Goal: Transaction & Acquisition: Purchase product/service

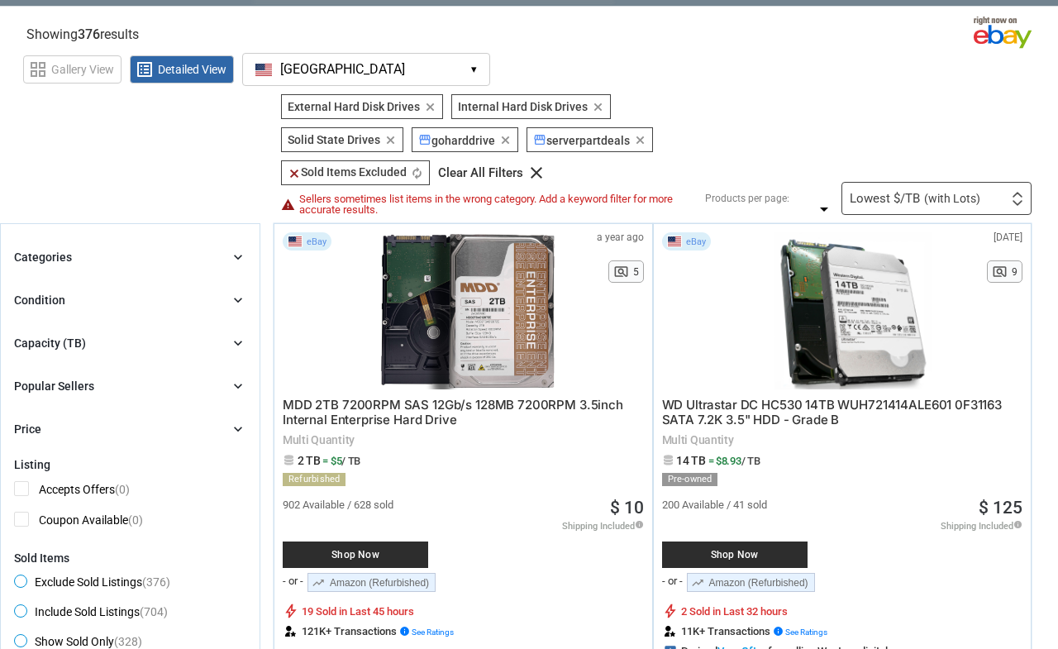
scroll to position [44, 0]
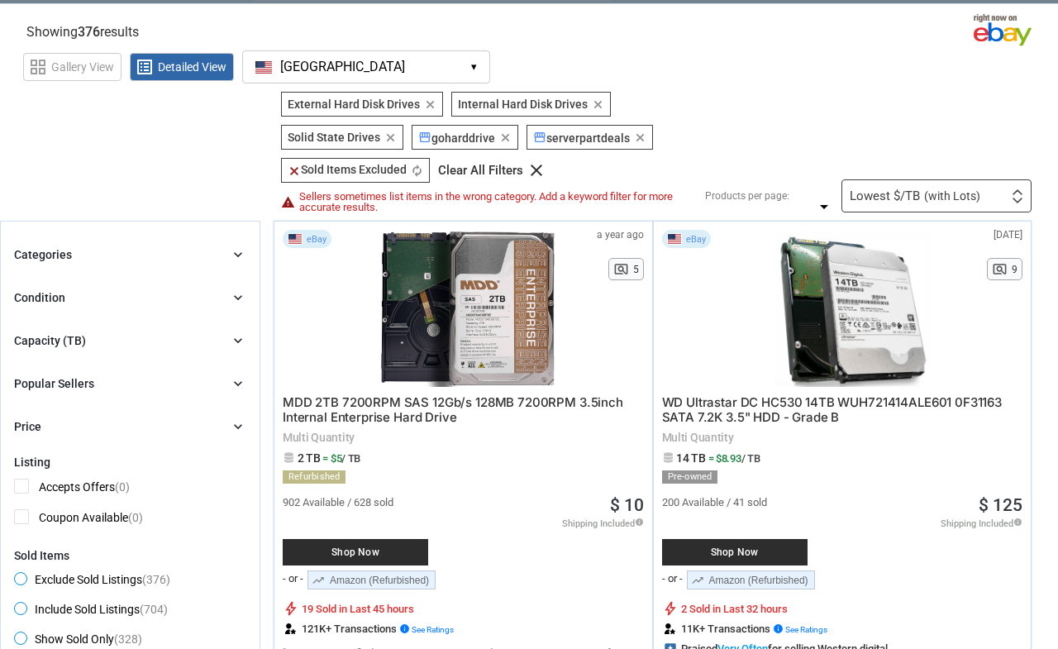
click at [172, 64] on span "Detailed View" at bounding box center [192, 67] width 69 height 12
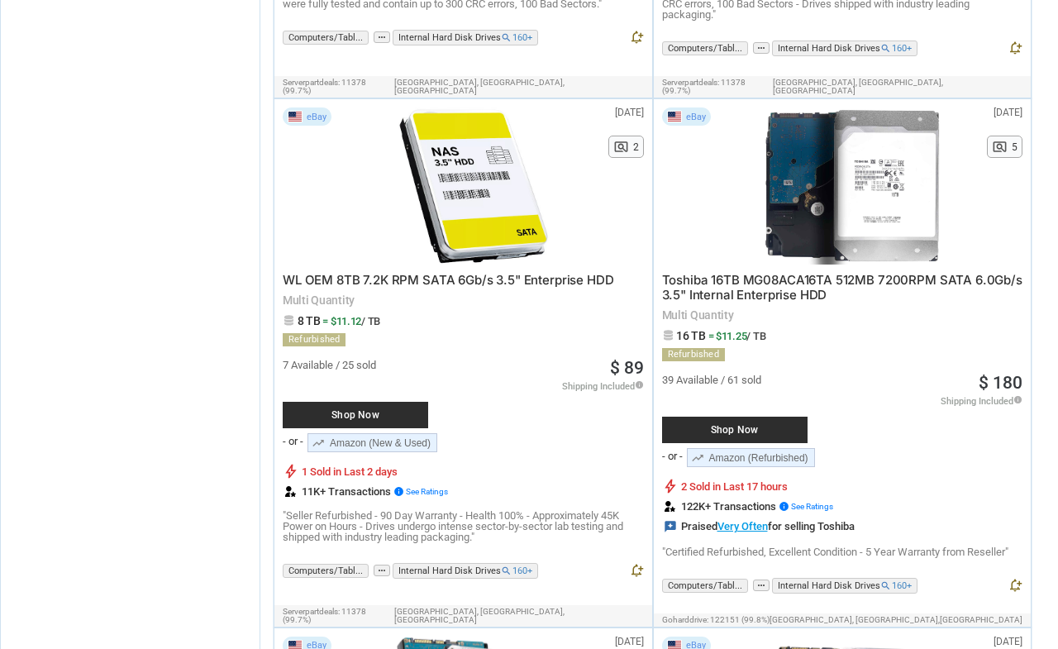
scroll to position [3458, 0]
click at [460, 208] on div at bounding box center [474, 186] width 235 height 157
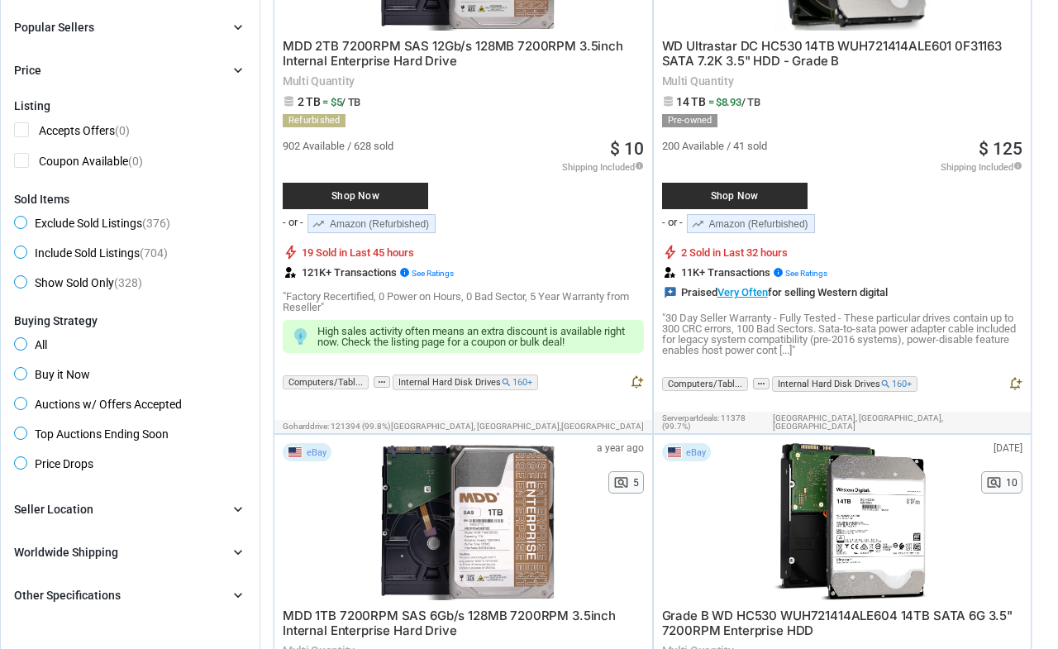
scroll to position [0, 0]
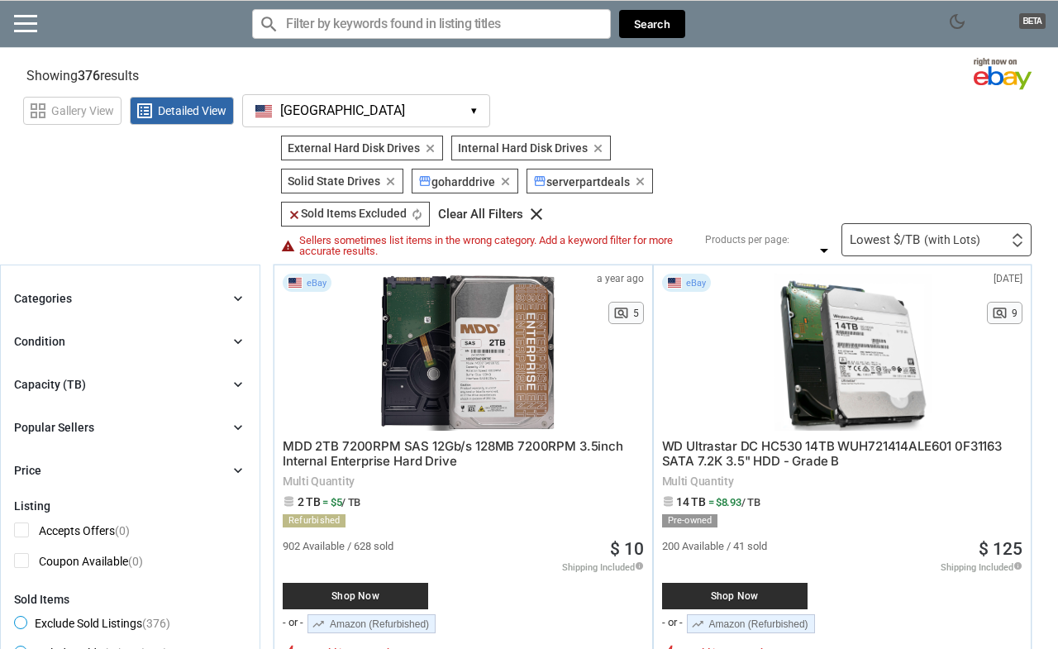
click at [1020, 246] on img at bounding box center [1018, 244] width 12 height 6
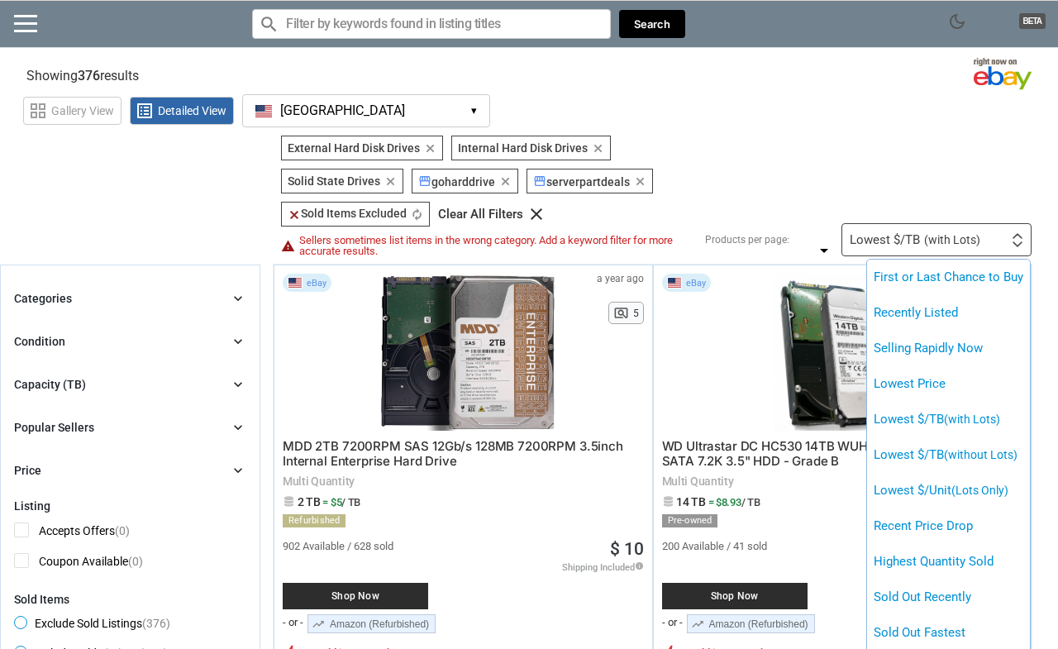
click at [983, 163] on div at bounding box center [529, 324] width 1058 height 649
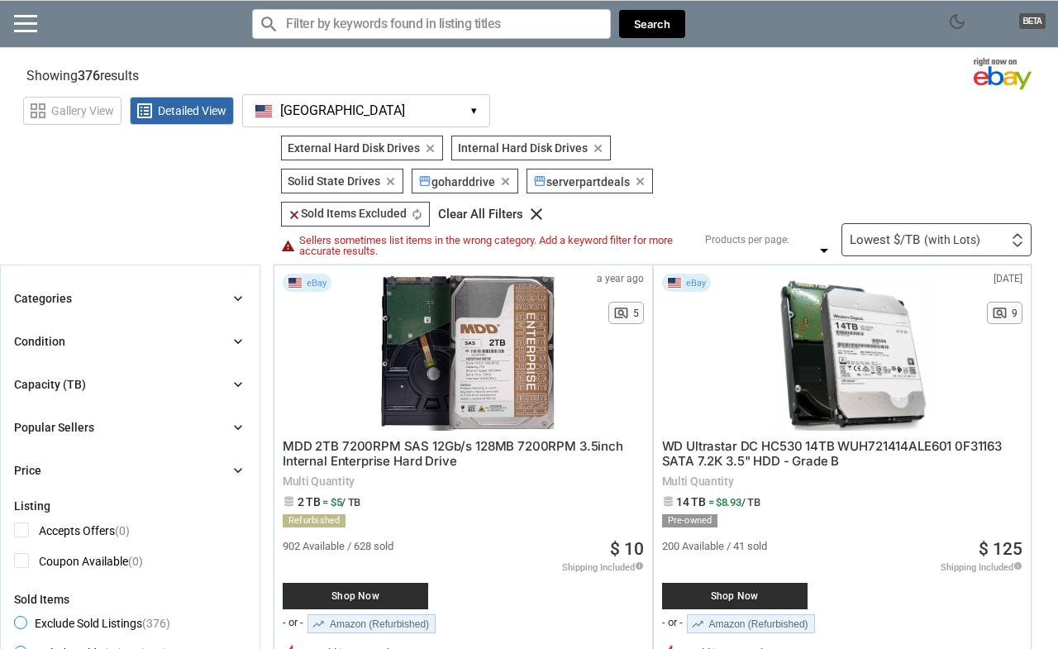
click at [1018, 246] on img at bounding box center [1018, 244] width 12 height 6
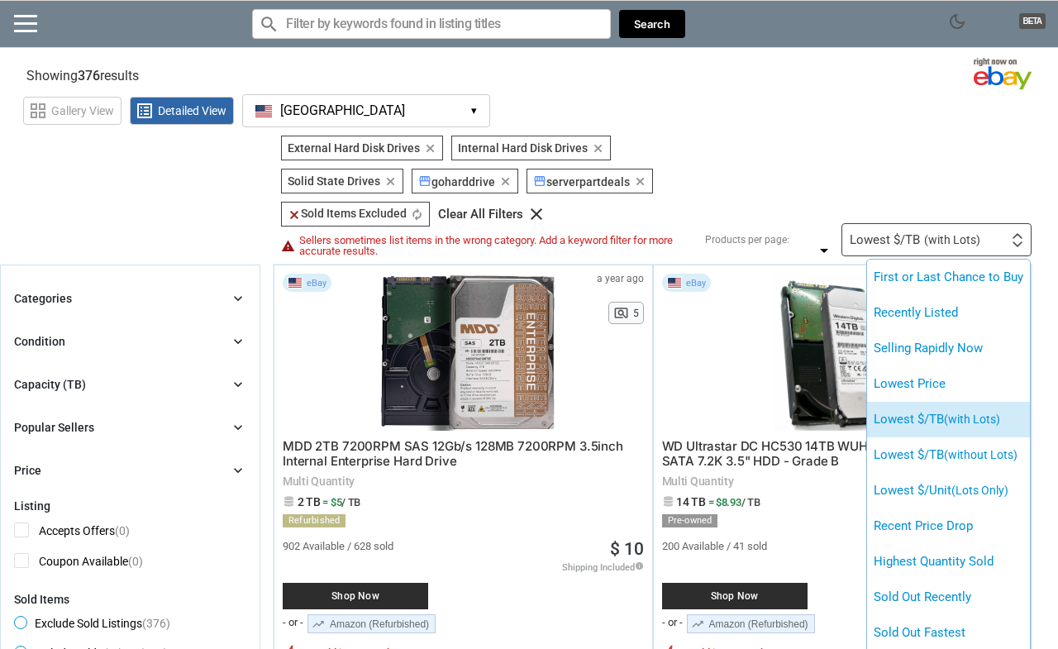
click at [927, 418] on li "Lowest $/TB (with Lots)" at bounding box center [948, 420] width 163 height 36
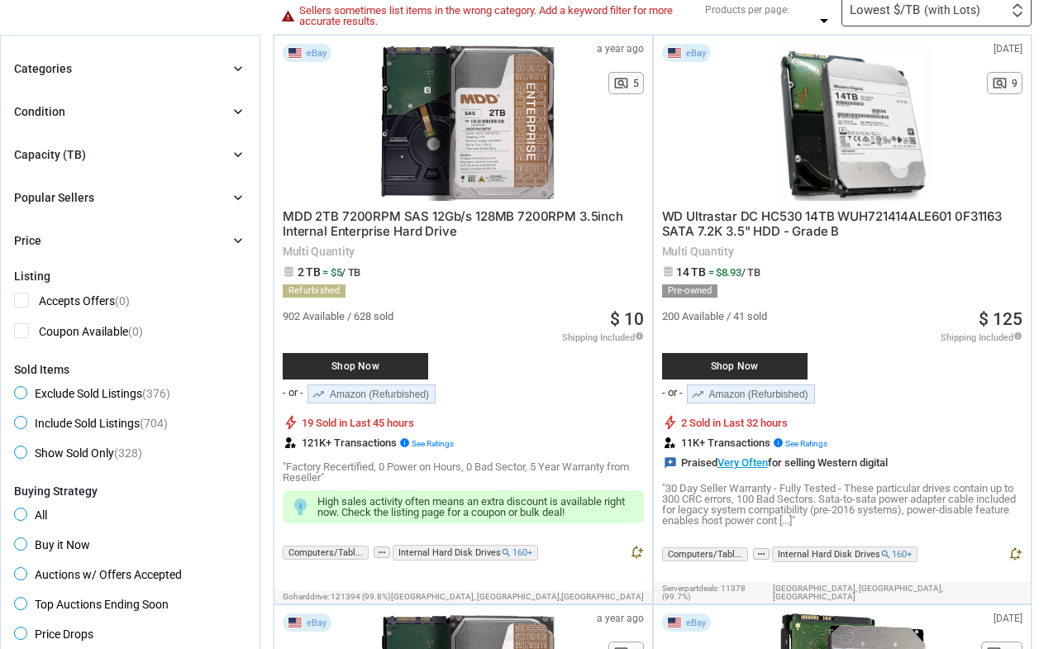
scroll to position [235, 0]
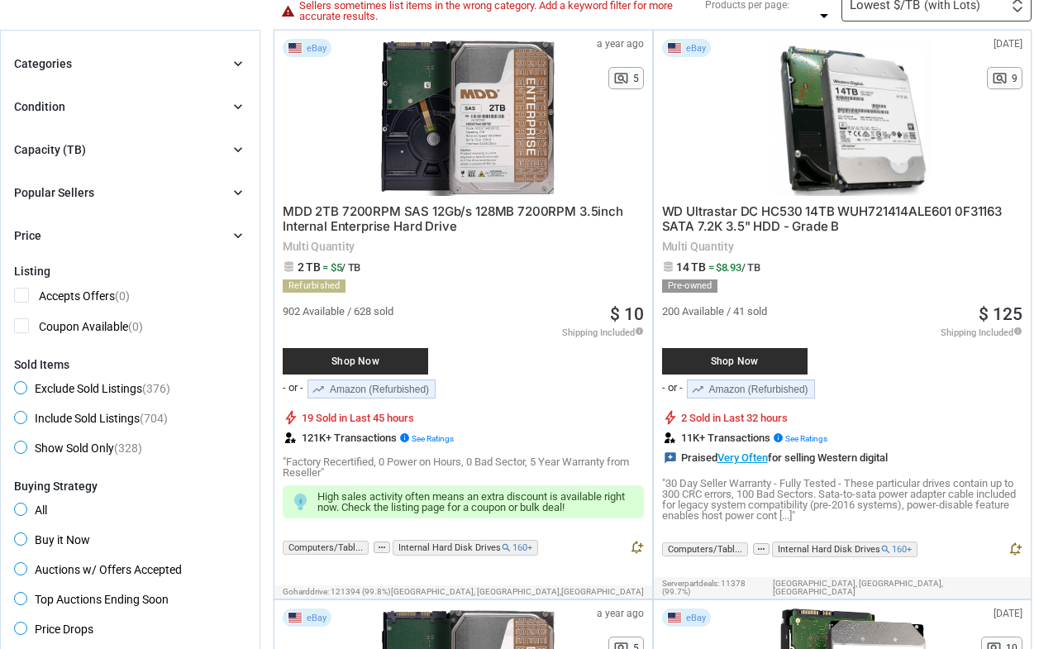
click at [849, 211] on span "WD Ultrastar DC HC530 14TB WUH721414ALE601 0F31163 SATA 7.2K 3.5" HDD - Grade B" at bounding box center [832, 218] width 341 height 31
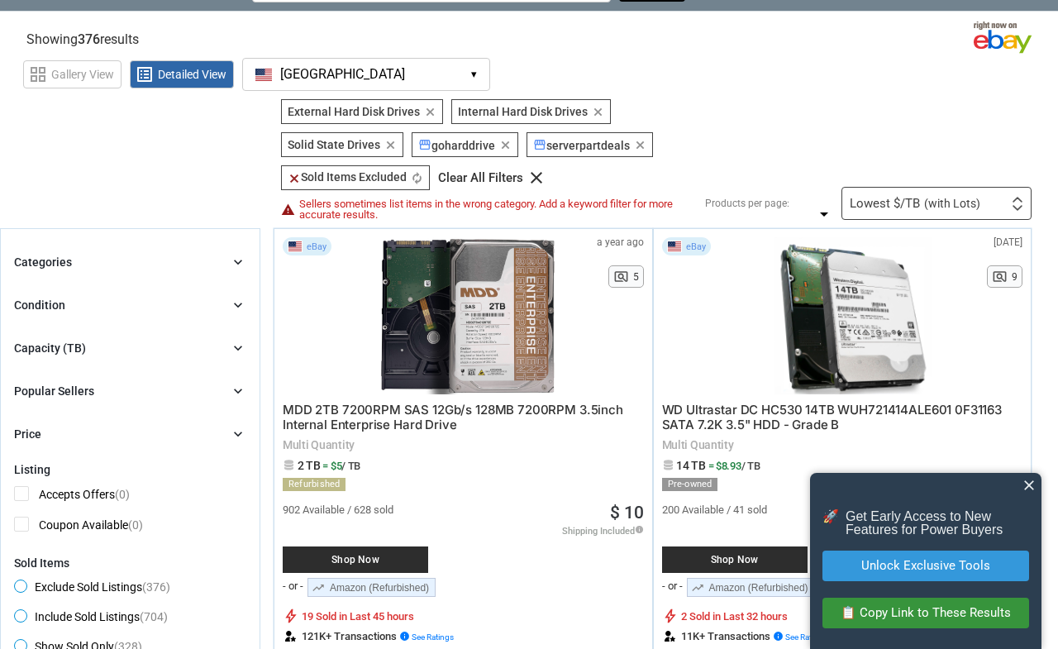
scroll to position [0, 0]
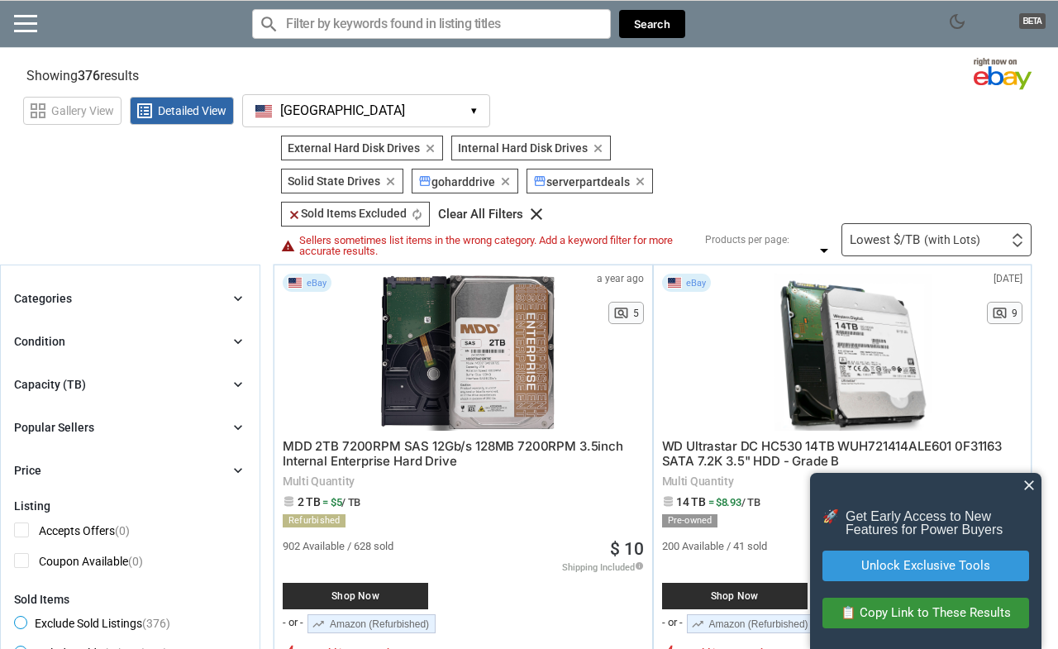
click at [239, 345] on icon "chevron_right" at bounding box center [238, 341] width 17 height 17
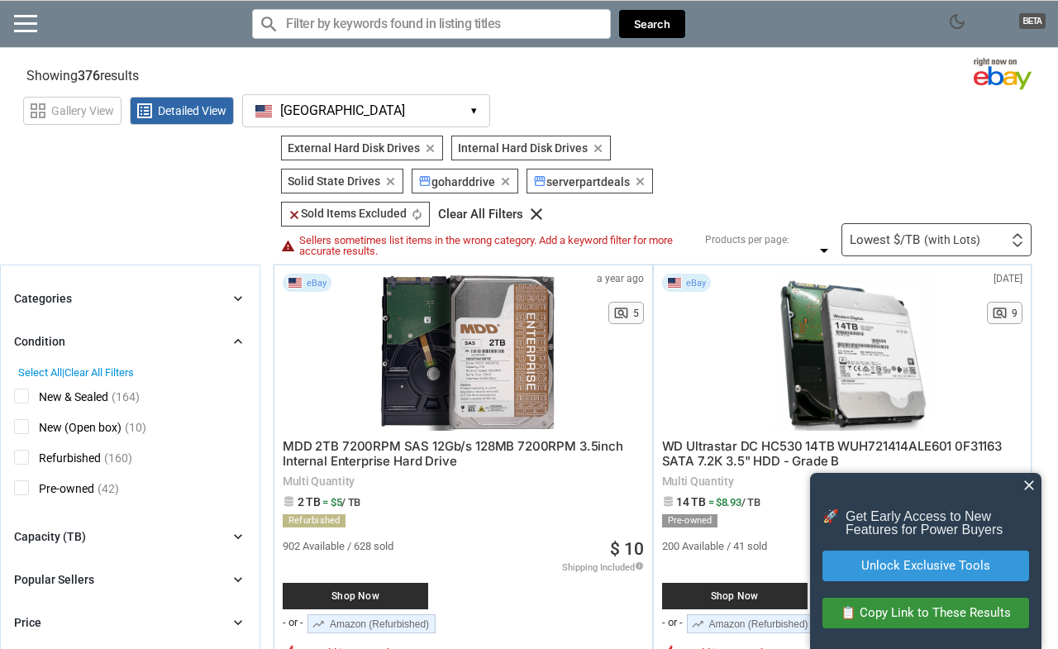
click at [25, 456] on span "Refurbished" at bounding box center [57, 460] width 87 height 21
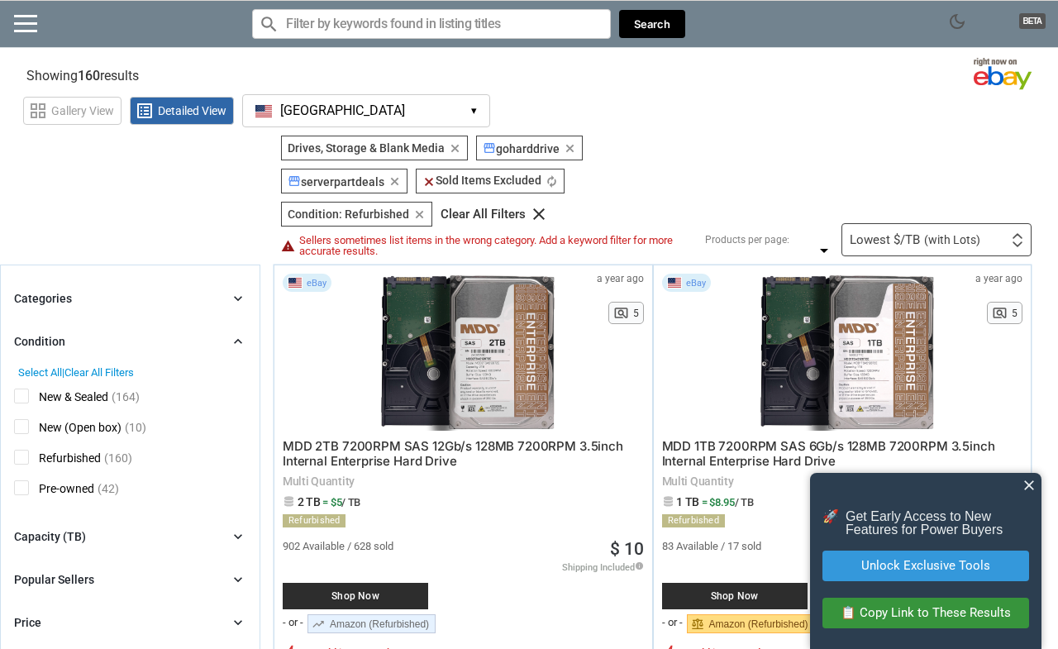
click at [239, 342] on icon "chevron_right" at bounding box center [238, 341] width 17 height 17
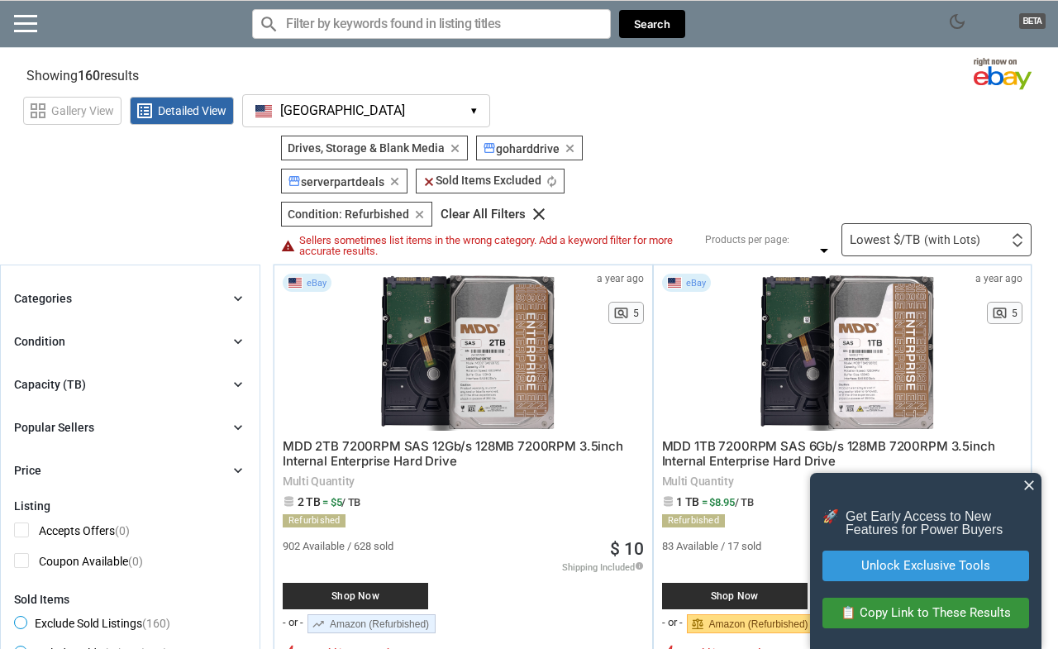
click at [96, 389] on div "Capacity (TB) chevron_right" at bounding box center [130, 384] width 232 height 20
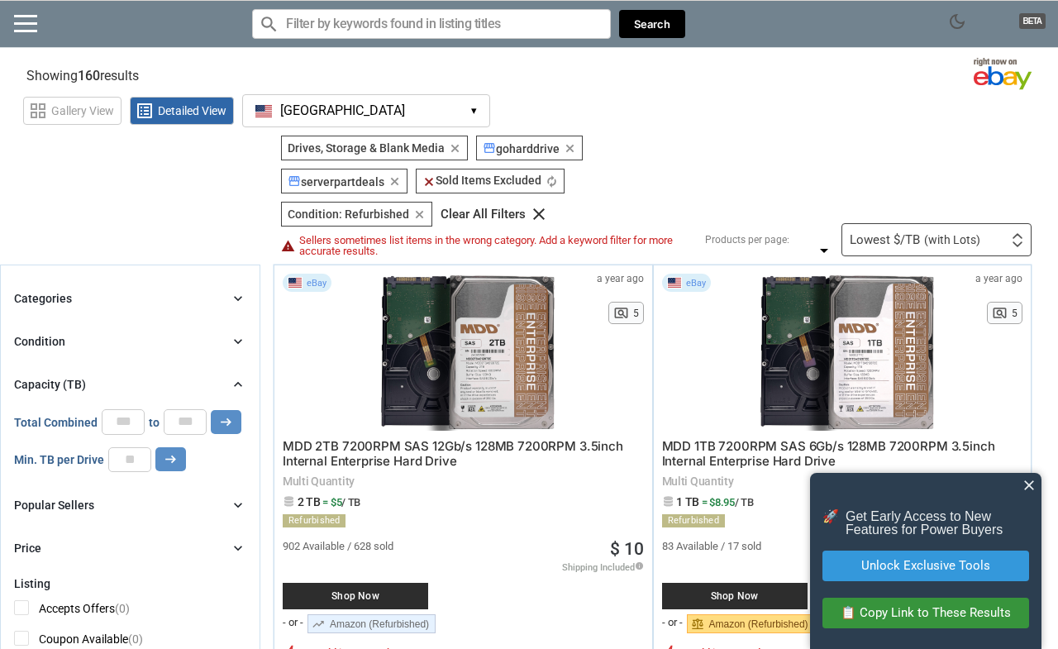
click at [127, 417] on input "*" at bounding box center [123, 421] width 43 height 25
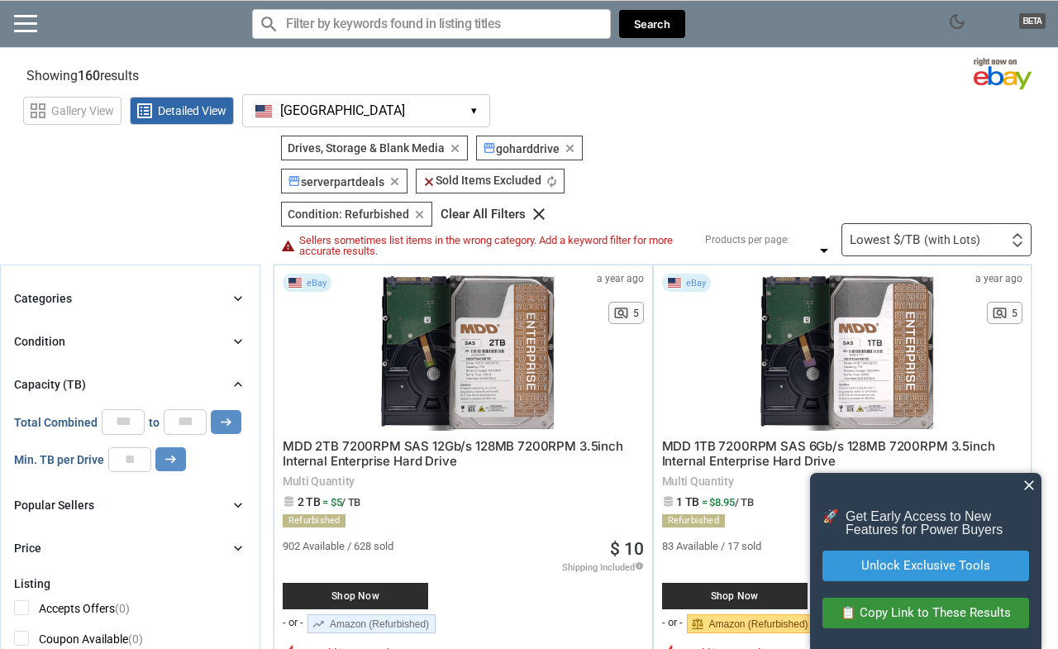
click at [127, 417] on input "*" at bounding box center [123, 421] width 43 height 25
type input "*"
click at [127, 417] on input "*" at bounding box center [123, 421] width 43 height 25
click at [188, 417] on input "*" at bounding box center [185, 421] width 43 height 25
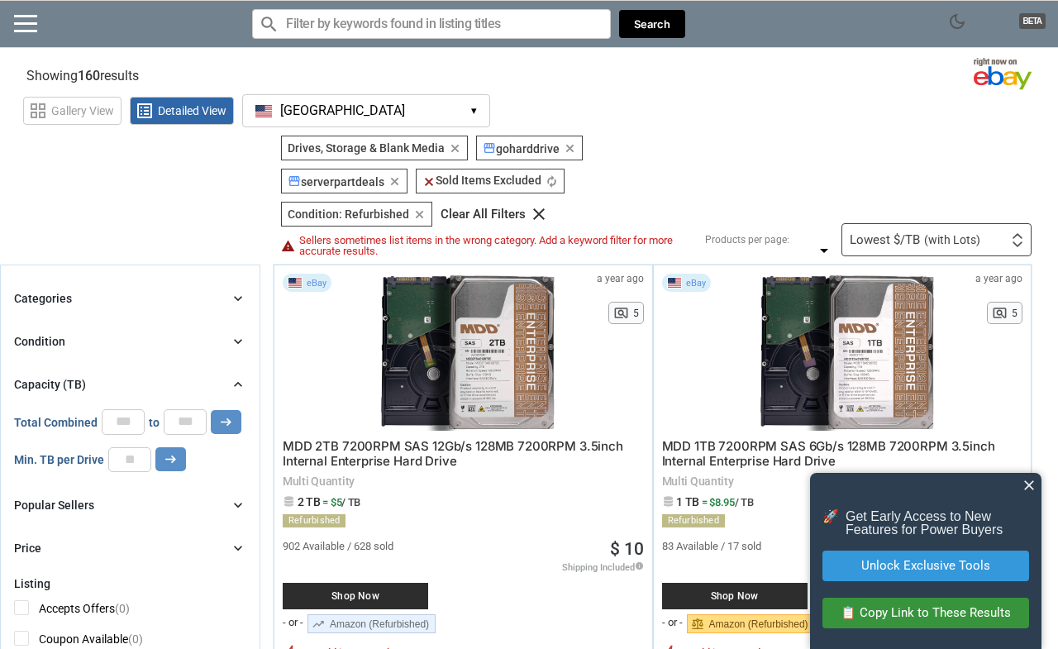
click at [188, 417] on input "*" at bounding box center [185, 421] width 43 height 25
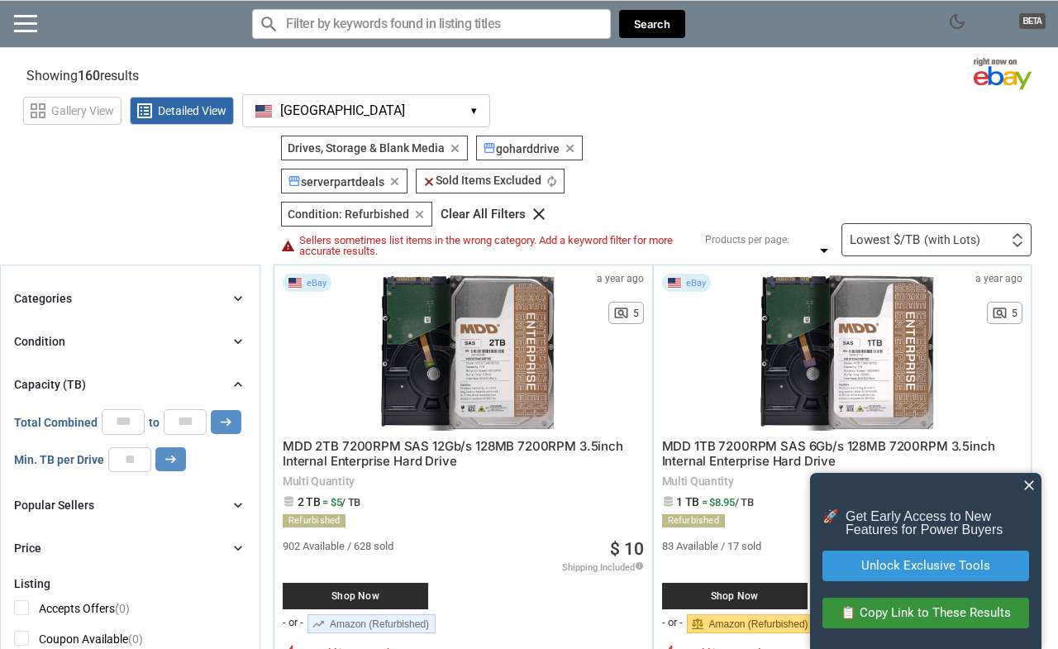
click at [188, 417] on input "*" at bounding box center [185, 421] width 43 height 25
type input "**"
click at [188, 417] on input "**" at bounding box center [185, 421] width 43 height 25
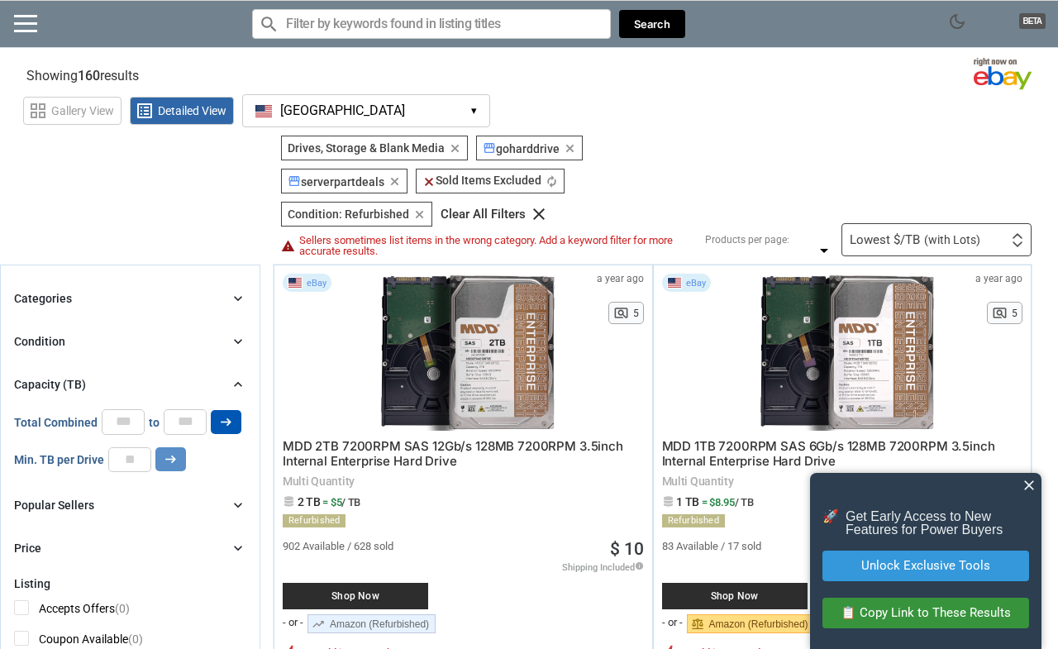
click at [223, 427] on icon "arrow_right_alt" at bounding box center [226, 422] width 16 height 16
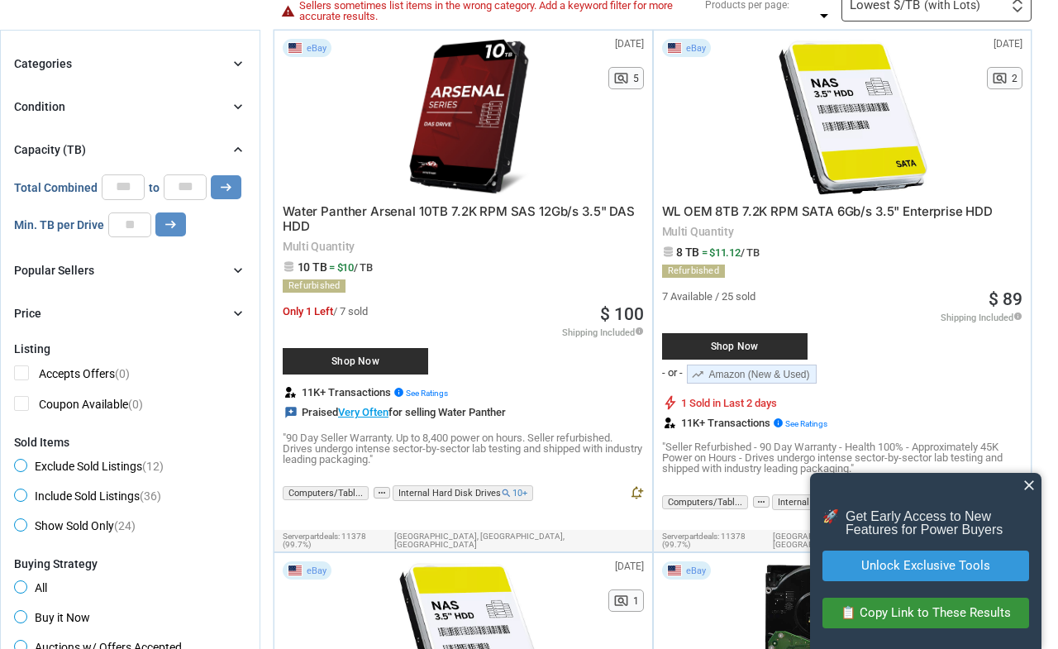
scroll to position [236, 0]
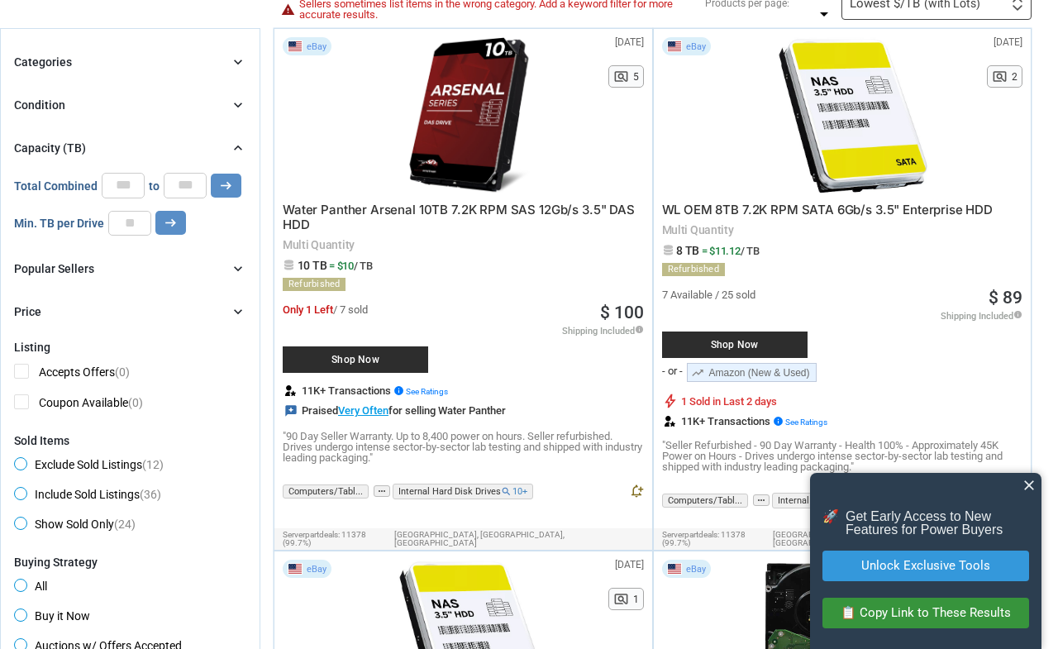
click at [1031, 483] on span "close" at bounding box center [1029, 485] width 17 height 17
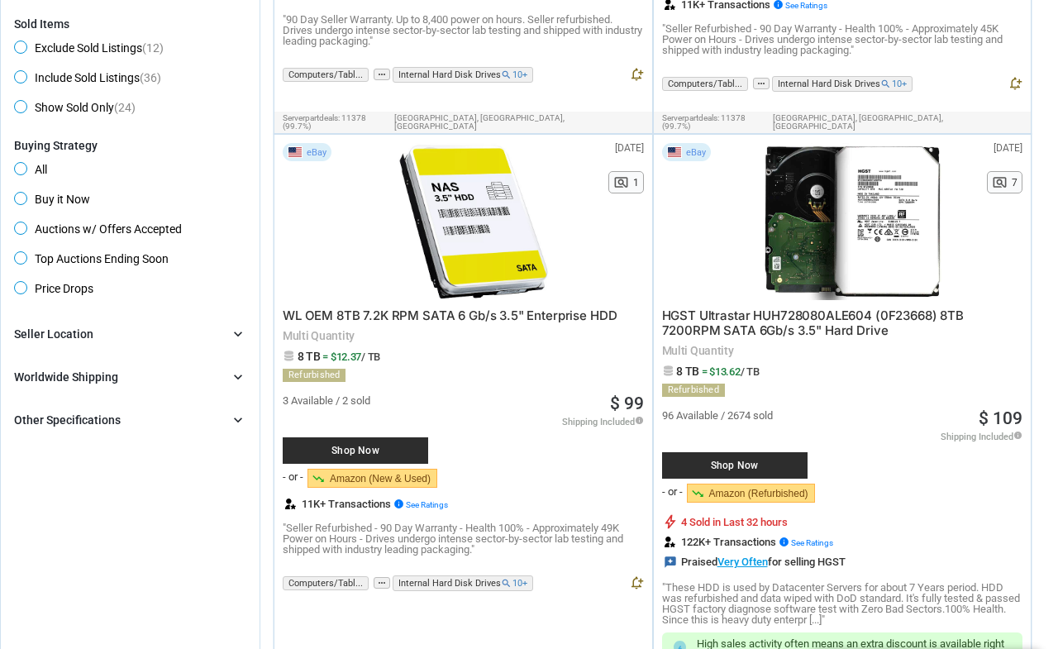
scroll to position [661, 0]
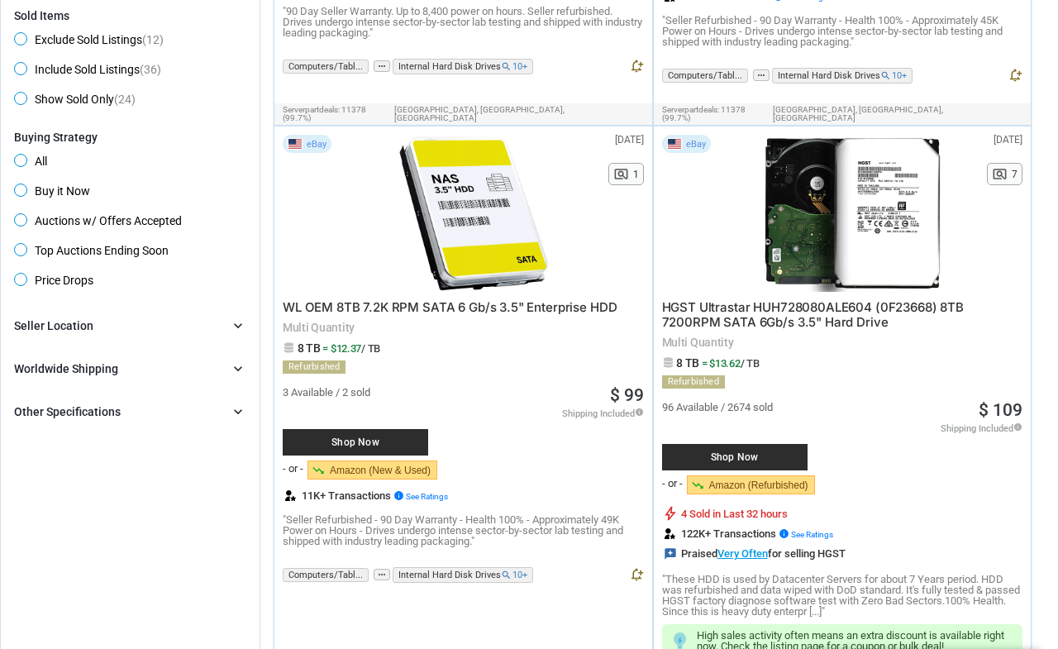
click at [856, 234] on div at bounding box center [854, 213] width 235 height 157
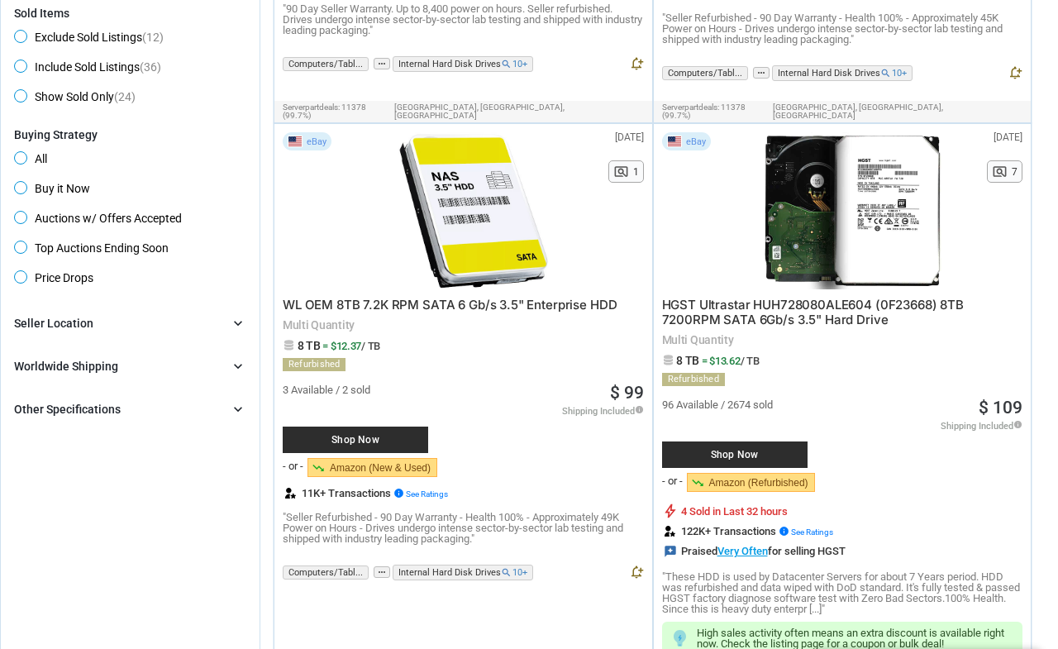
scroll to position [0, 0]
